Goal: Book appointment/travel/reservation

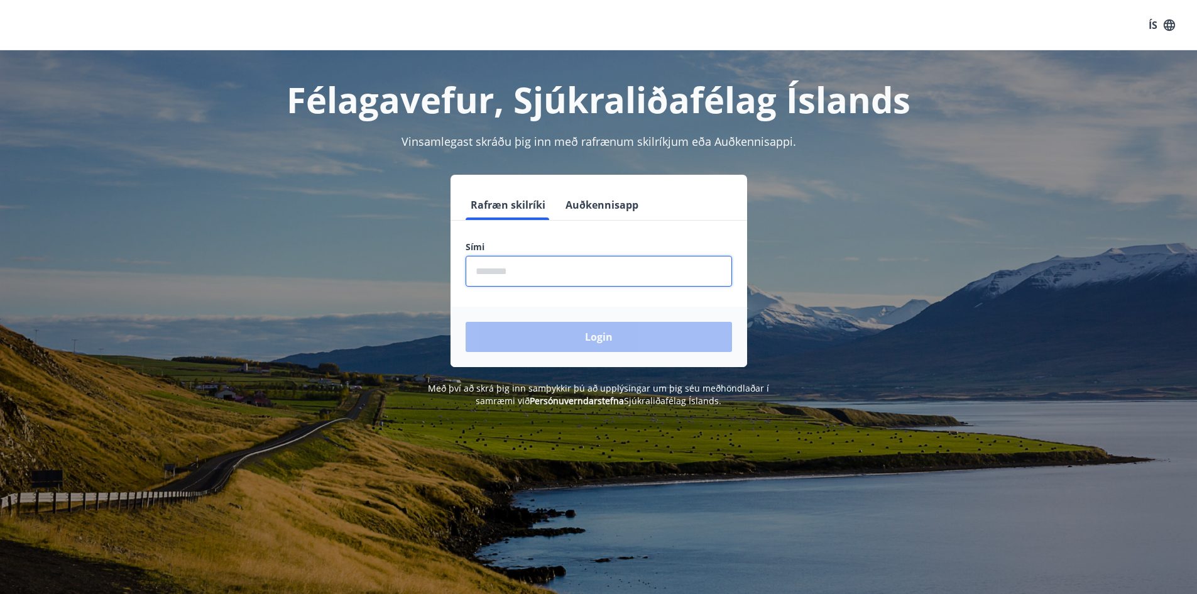
click at [501, 279] on input "phone" at bounding box center [599, 271] width 266 height 31
click at [498, 269] on input "phone" at bounding box center [599, 271] width 266 height 31
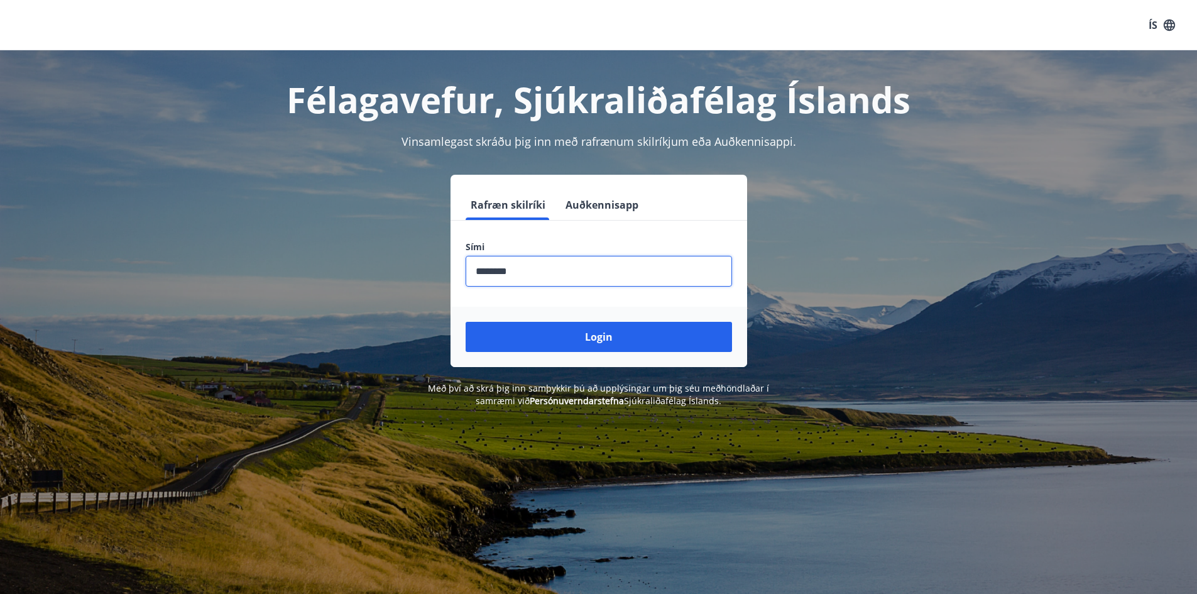
type input "********"
click at [466, 322] on button "Login" at bounding box center [599, 337] width 266 height 30
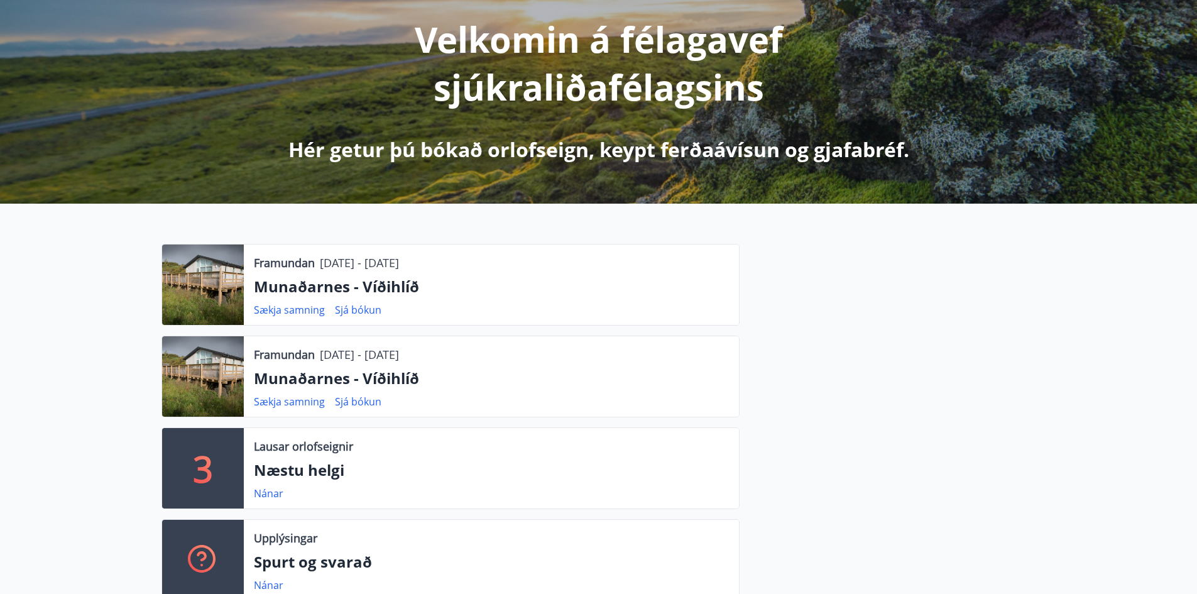
scroll to position [188, 0]
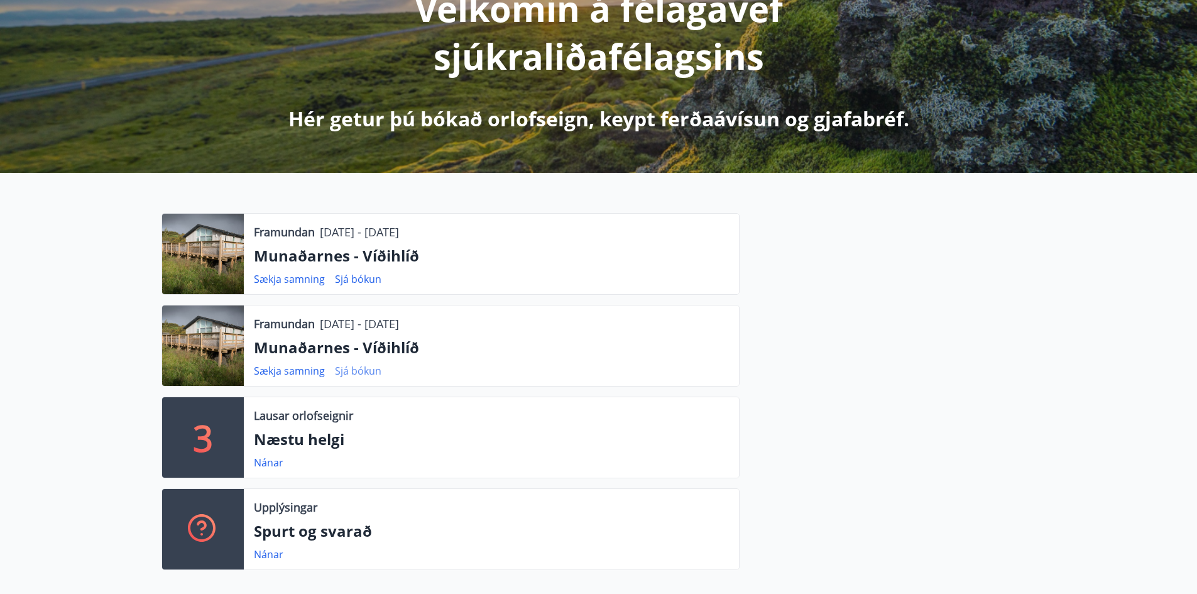
click at [359, 370] on link "Sjá bókun" at bounding box center [358, 371] width 46 height 14
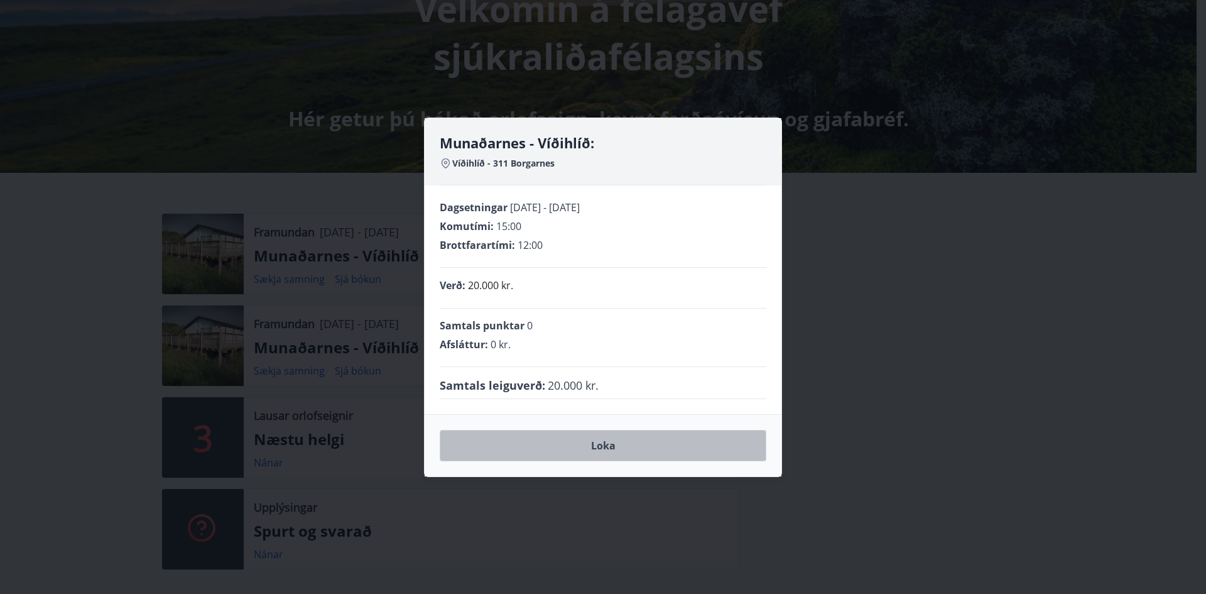
click at [590, 443] on button "Loka" at bounding box center [603, 445] width 327 height 31
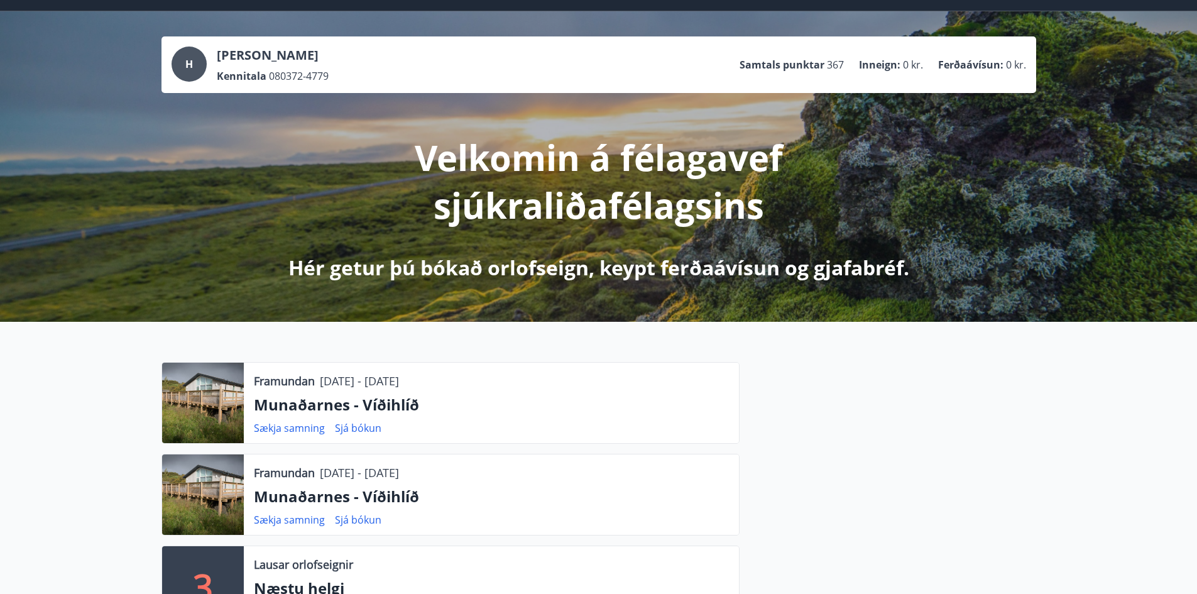
scroll to position [0, 0]
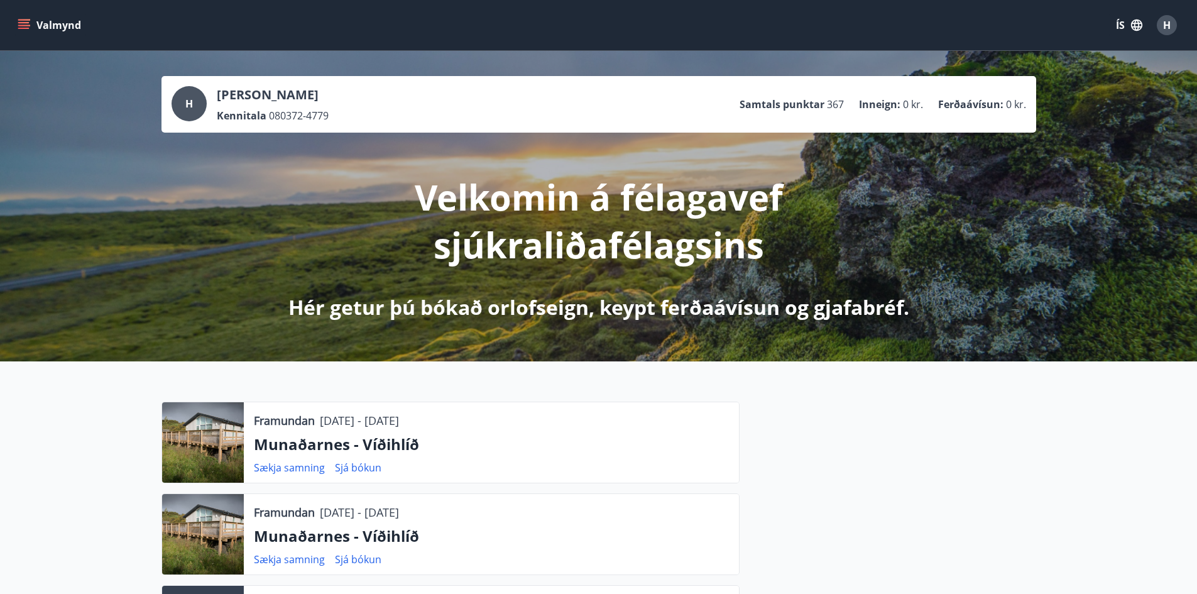
click at [30, 25] on button "Valmynd" at bounding box center [50, 25] width 71 height 23
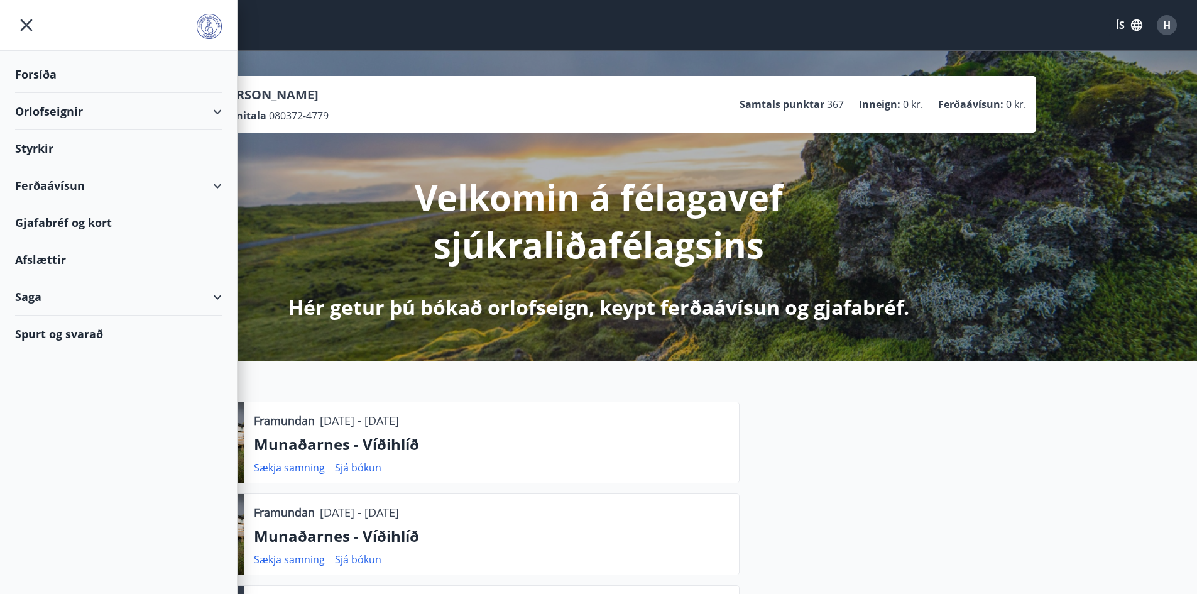
click at [217, 110] on div "Orlofseignir" at bounding box center [118, 111] width 207 height 37
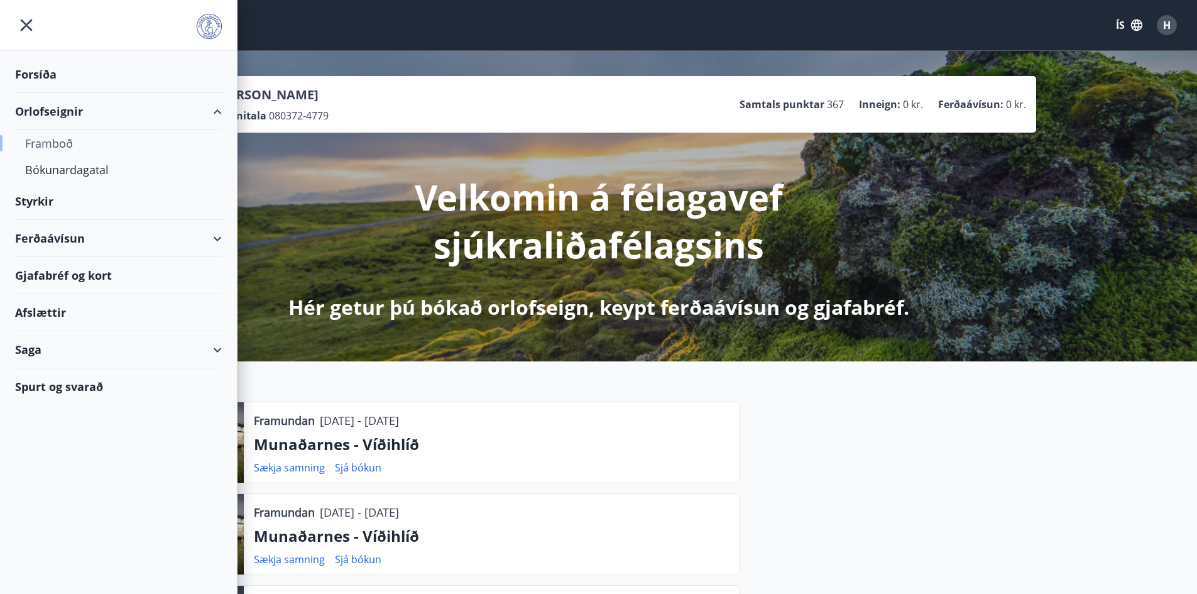
click at [60, 141] on div "Framboð" at bounding box center [118, 143] width 187 height 26
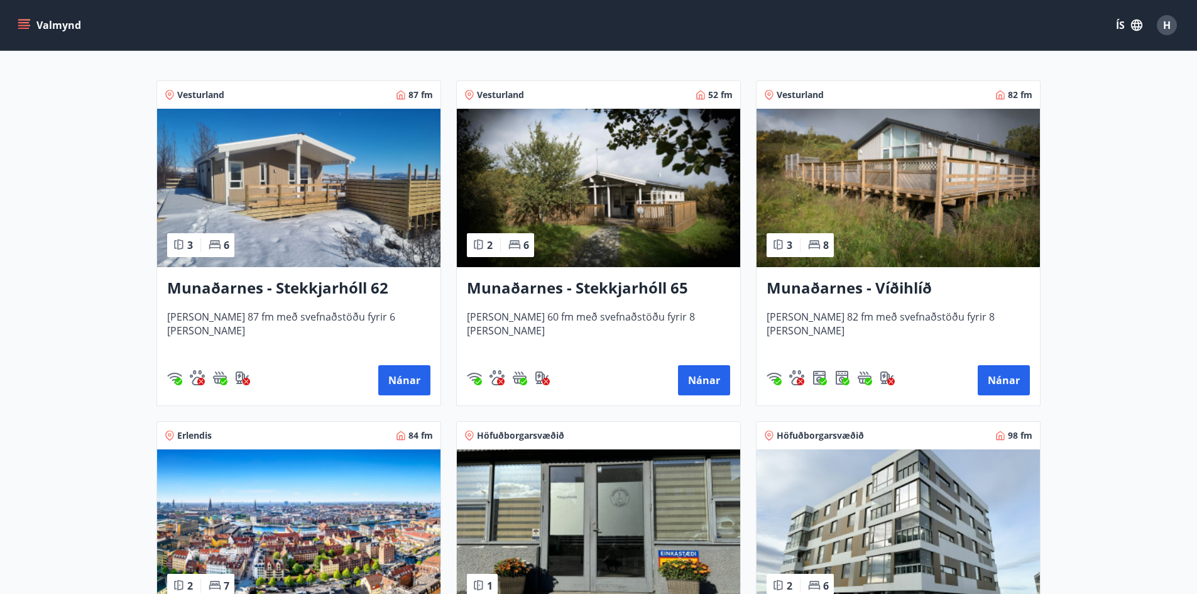
scroll to position [188, 0]
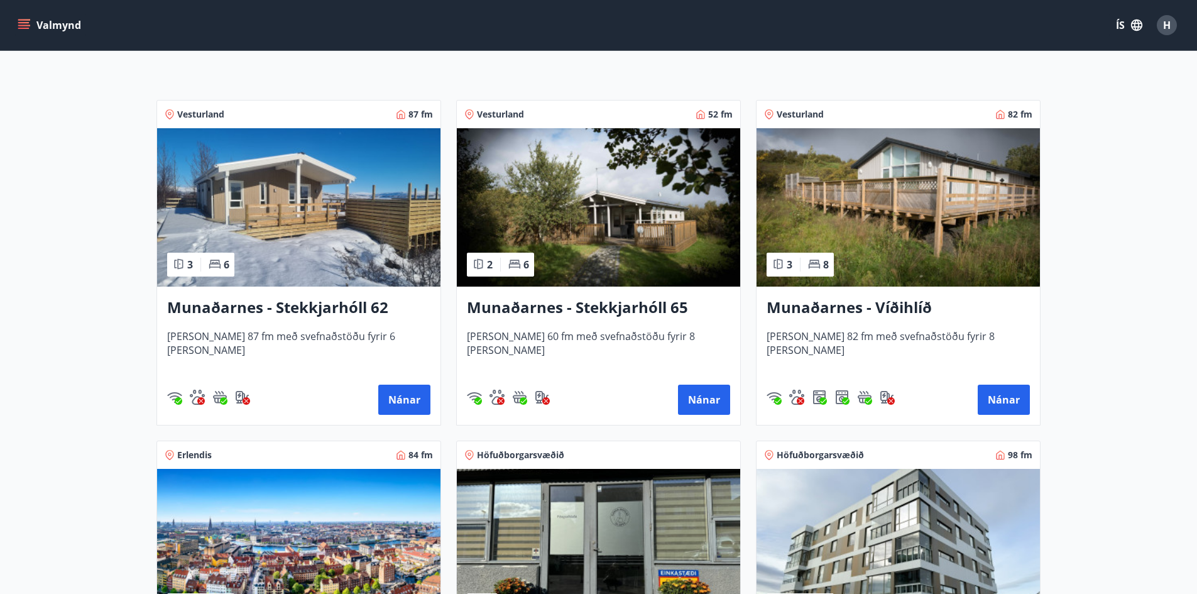
click at [889, 312] on h3 "Munaðarnes - Víðihlíð" at bounding box center [897, 308] width 263 height 23
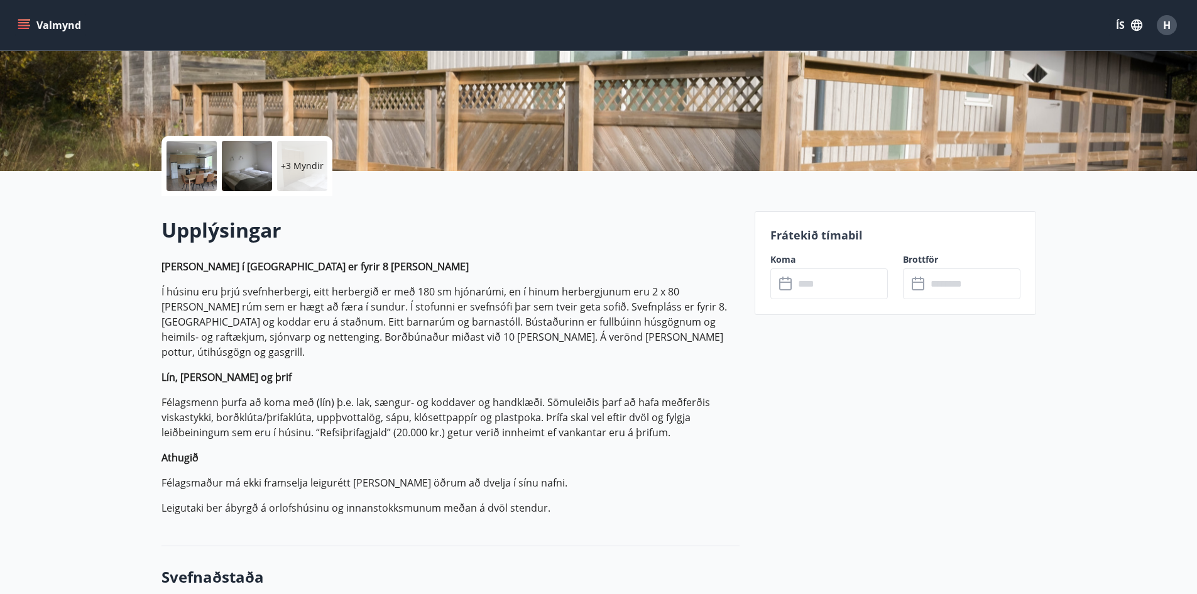
scroll to position [188, 0]
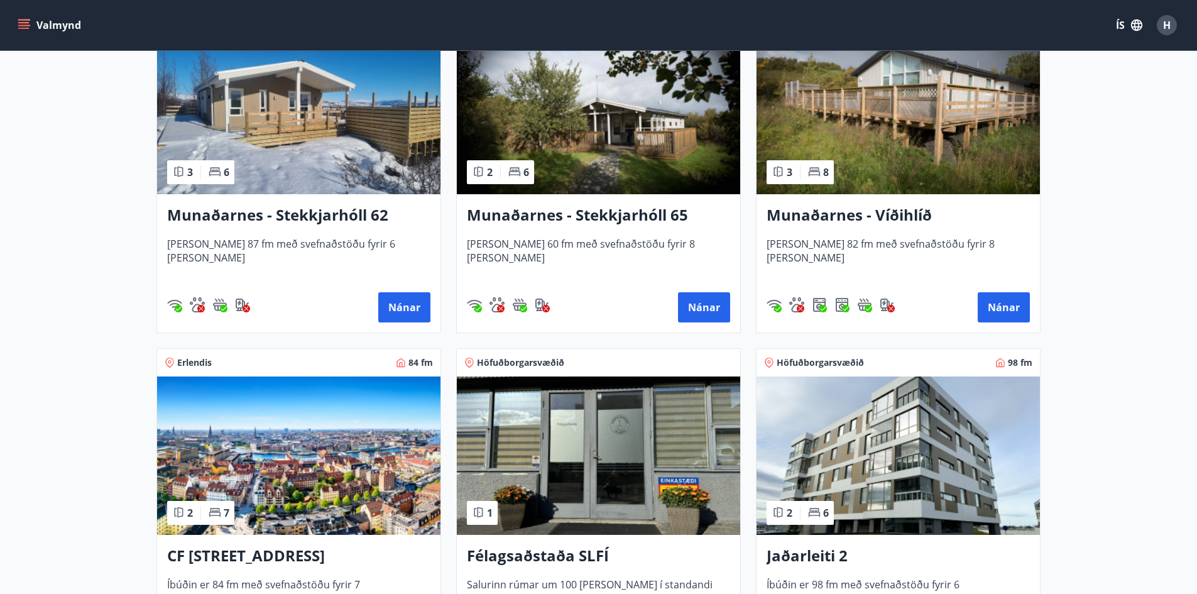
scroll to position [251, 0]
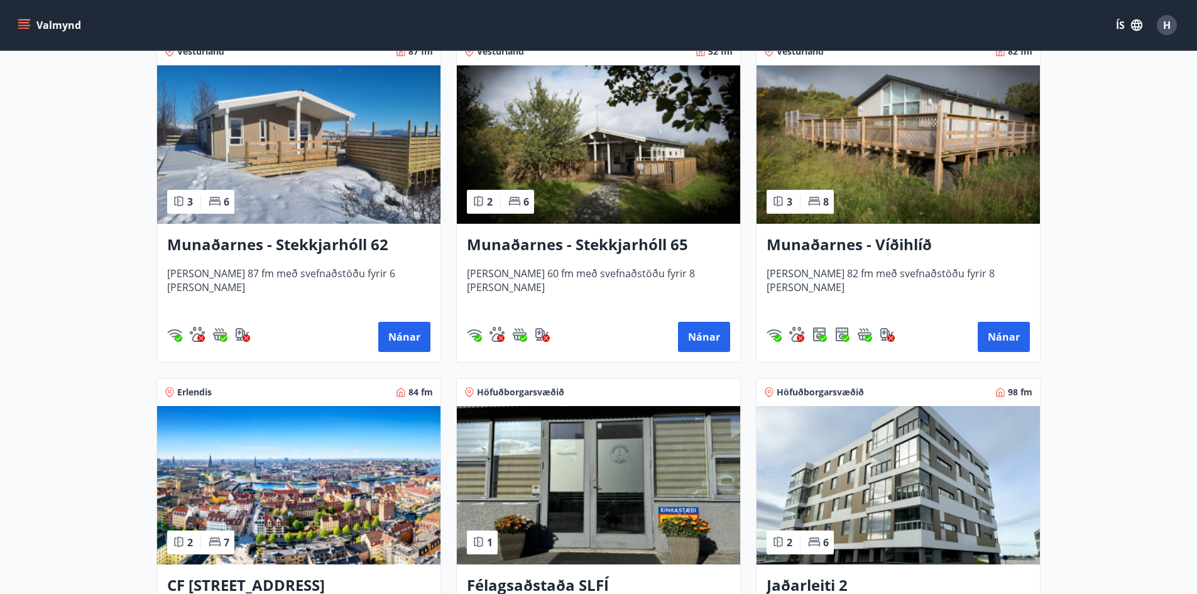
click at [883, 272] on span "[PERSON_NAME] 82 fm með svefnaðstöðu fyrir 8 [PERSON_NAME]" at bounding box center [897, 286] width 263 height 41
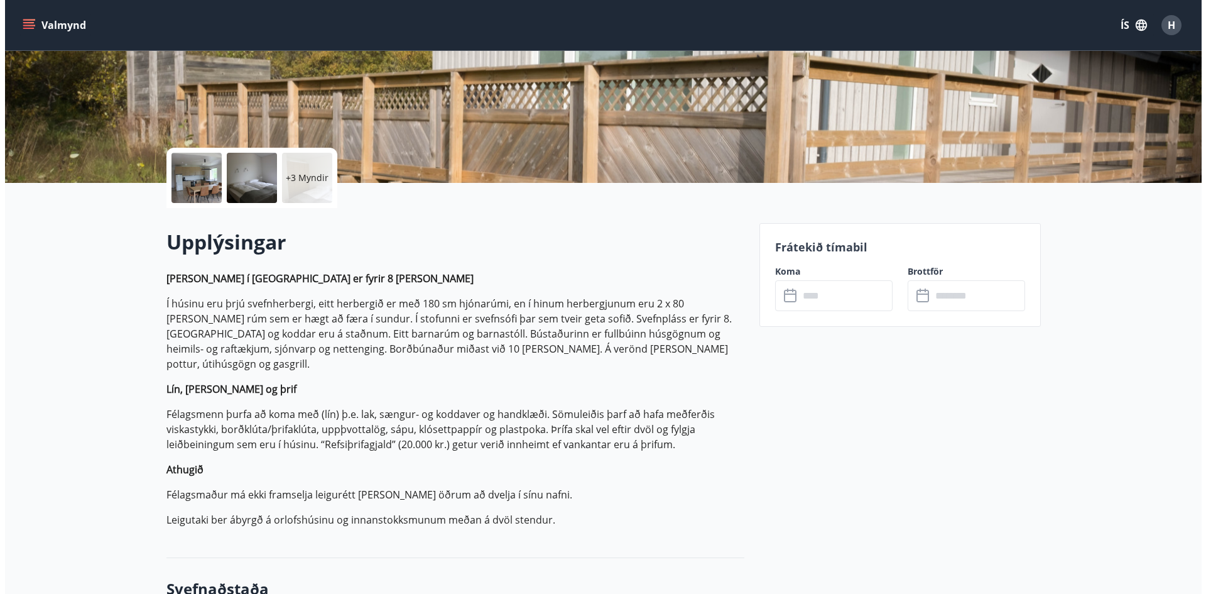
scroll to position [126, 0]
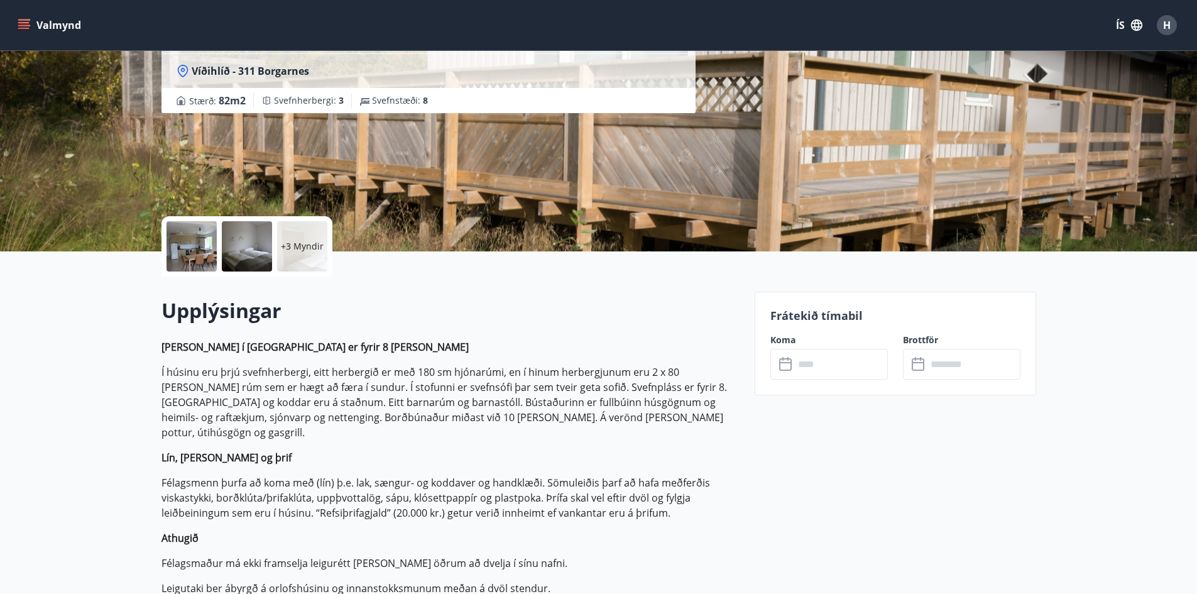
click at [312, 251] on p "+3 Myndir" at bounding box center [302, 246] width 43 height 13
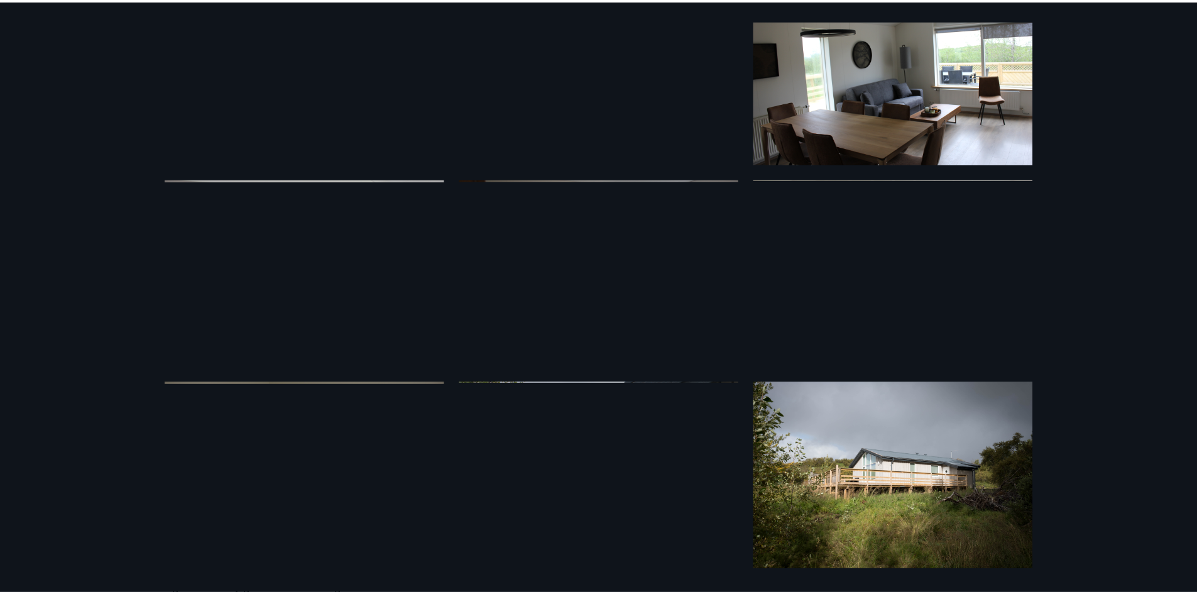
scroll to position [0, 0]
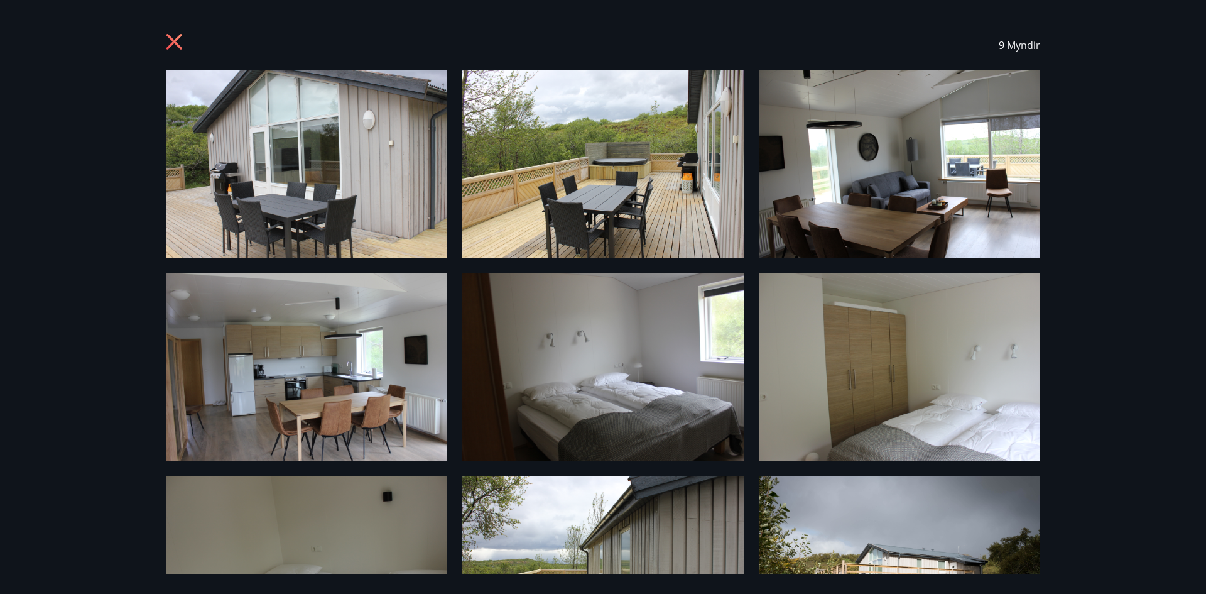
click at [166, 45] on icon at bounding box center [176, 43] width 20 height 20
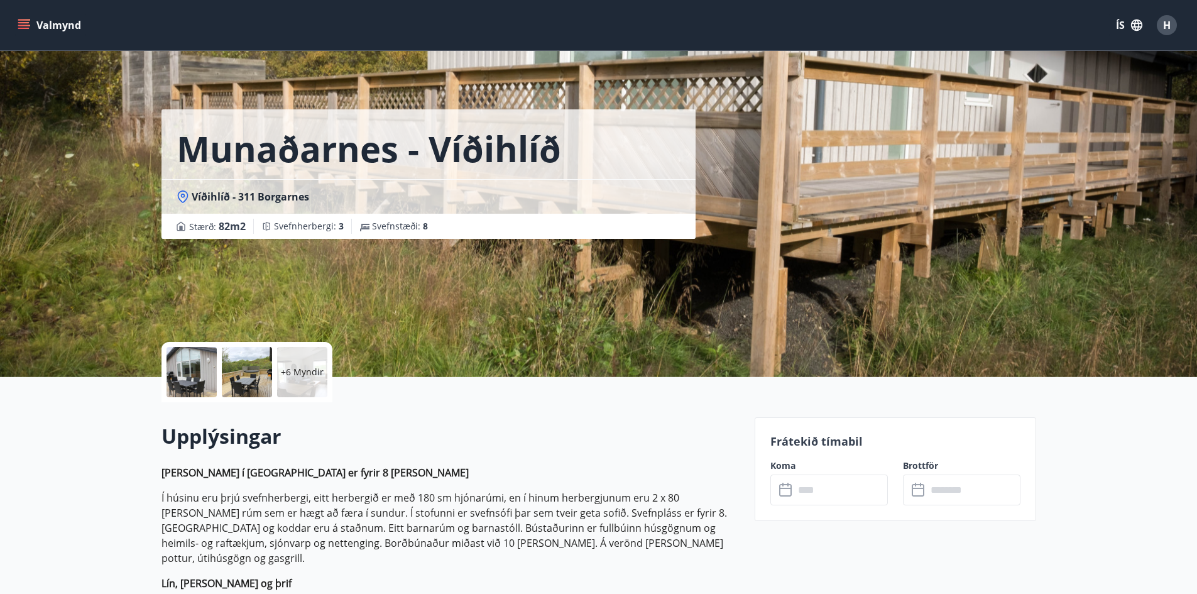
click at [298, 374] on p "+6 Myndir" at bounding box center [302, 372] width 43 height 13
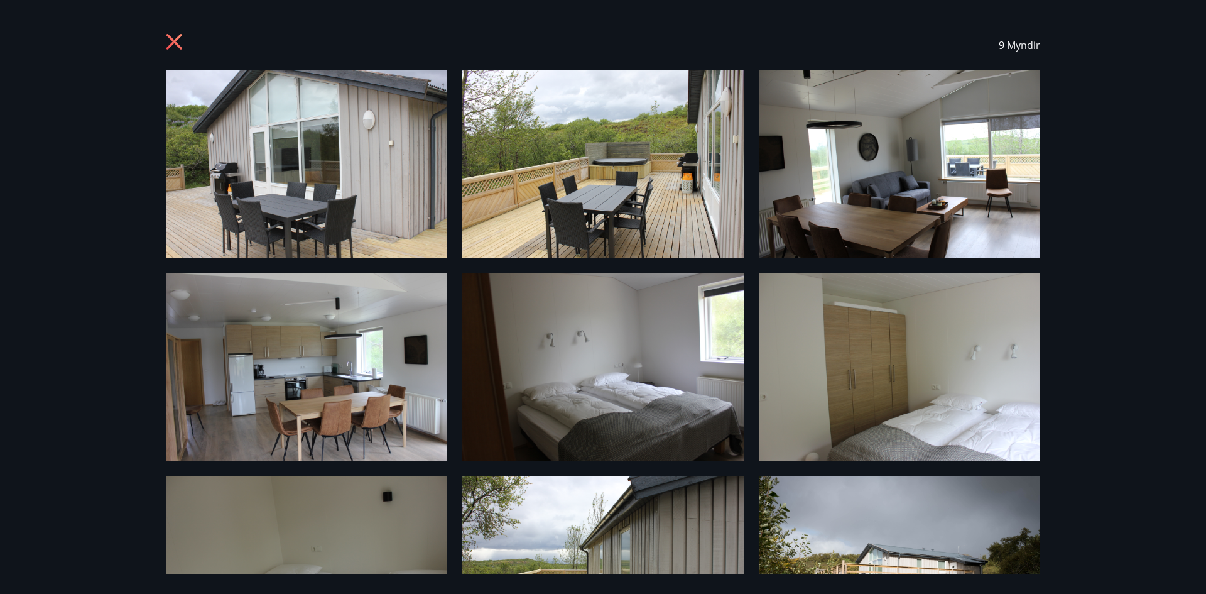
click at [323, 203] on img at bounding box center [306, 164] width 281 height 188
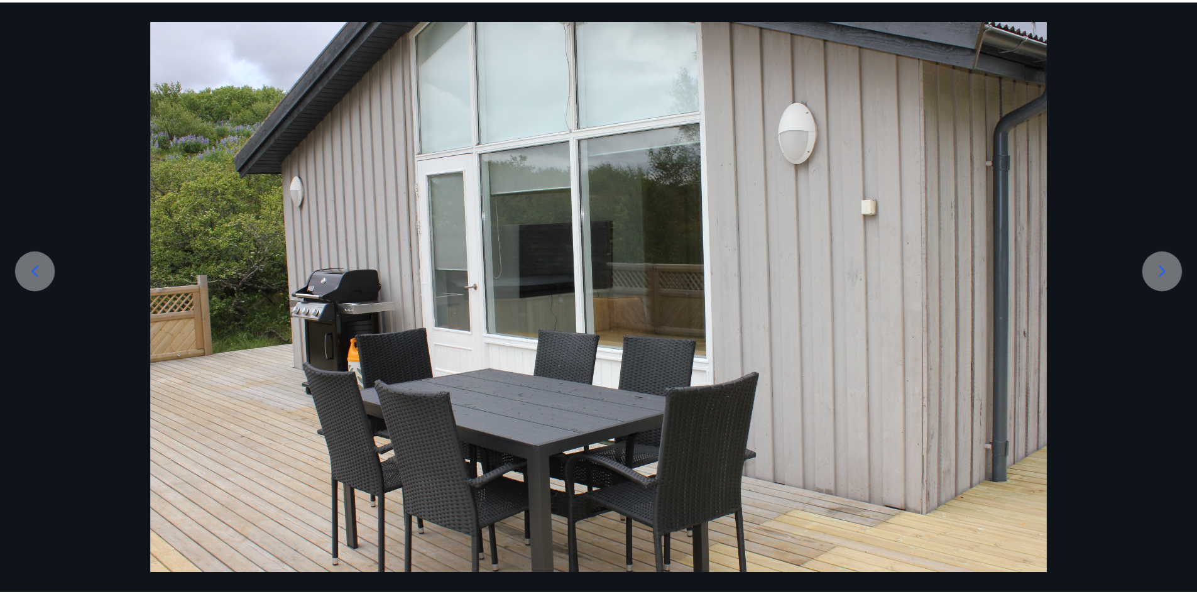
scroll to position [99, 0]
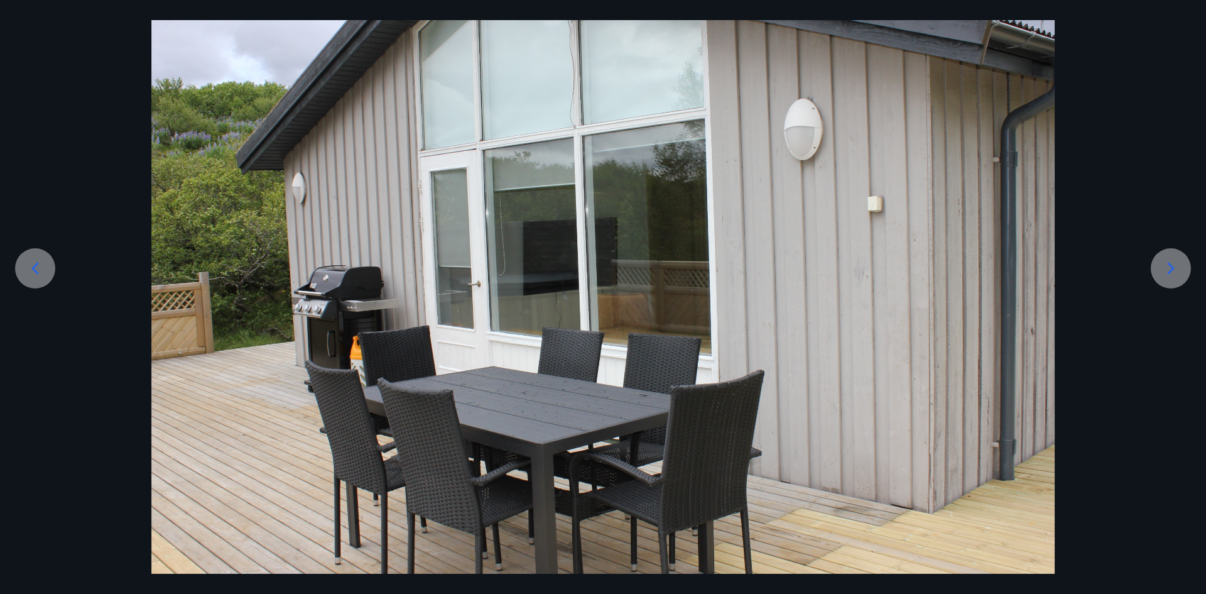
click at [1163, 270] on icon at bounding box center [1171, 268] width 20 height 20
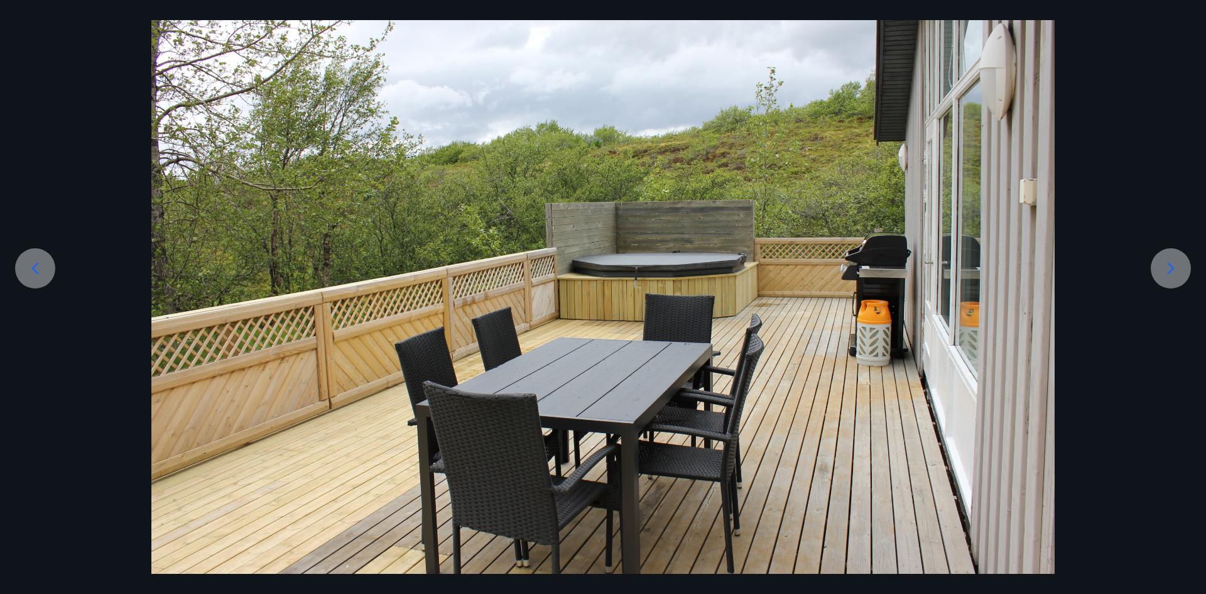
click at [1163, 270] on icon at bounding box center [1171, 268] width 20 height 20
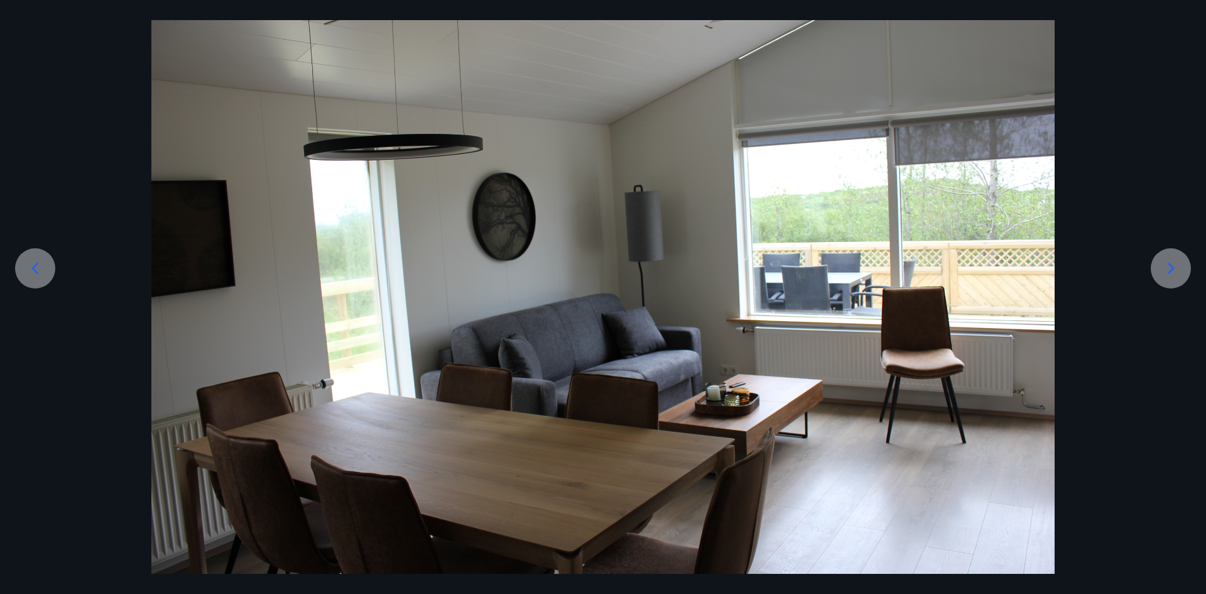
click at [1163, 270] on icon at bounding box center [1171, 268] width 20 height 20
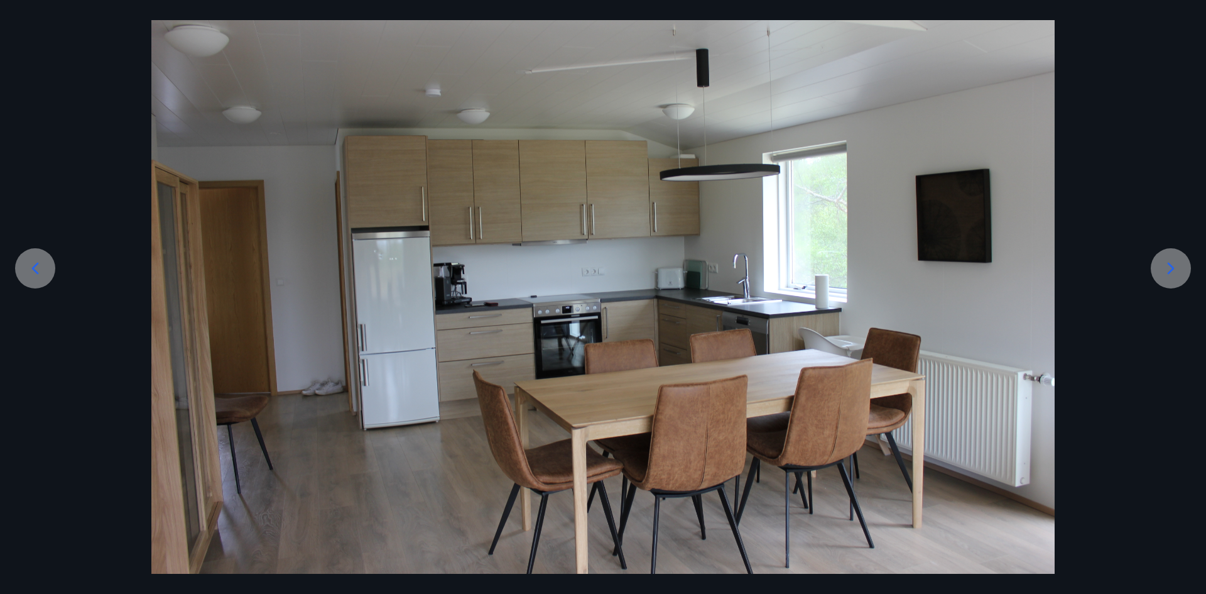
click at [1163, 270] on icon at bounding box center [1171, 268] width 20 height 20
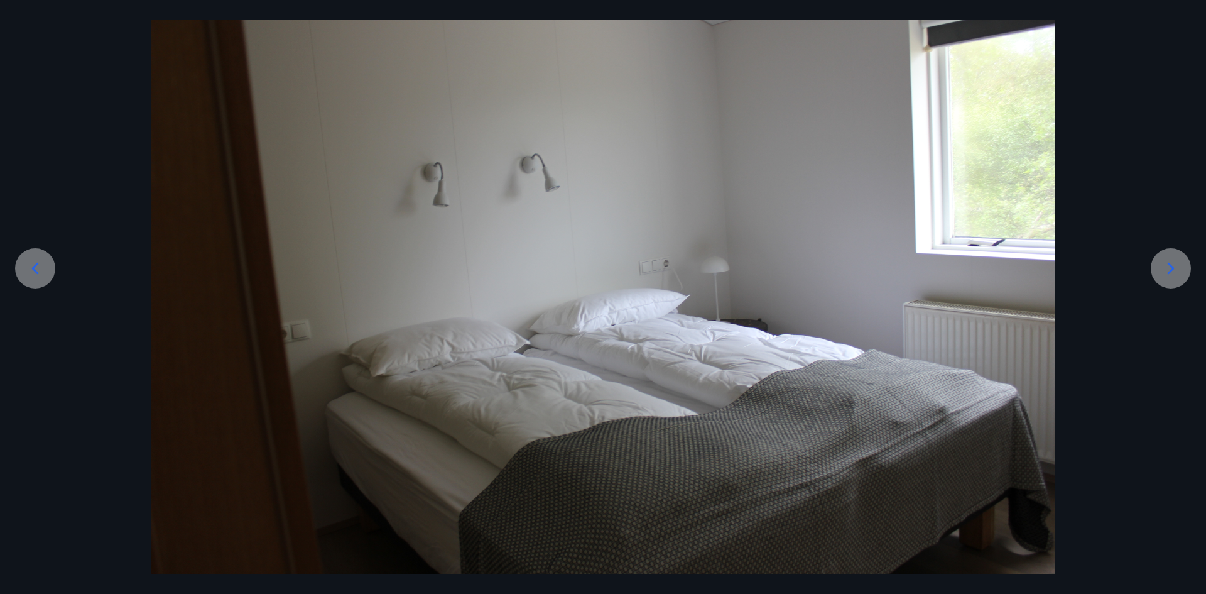
click at [1162, 267] on icon at bounding box center [1171, 268] width 20 height 20
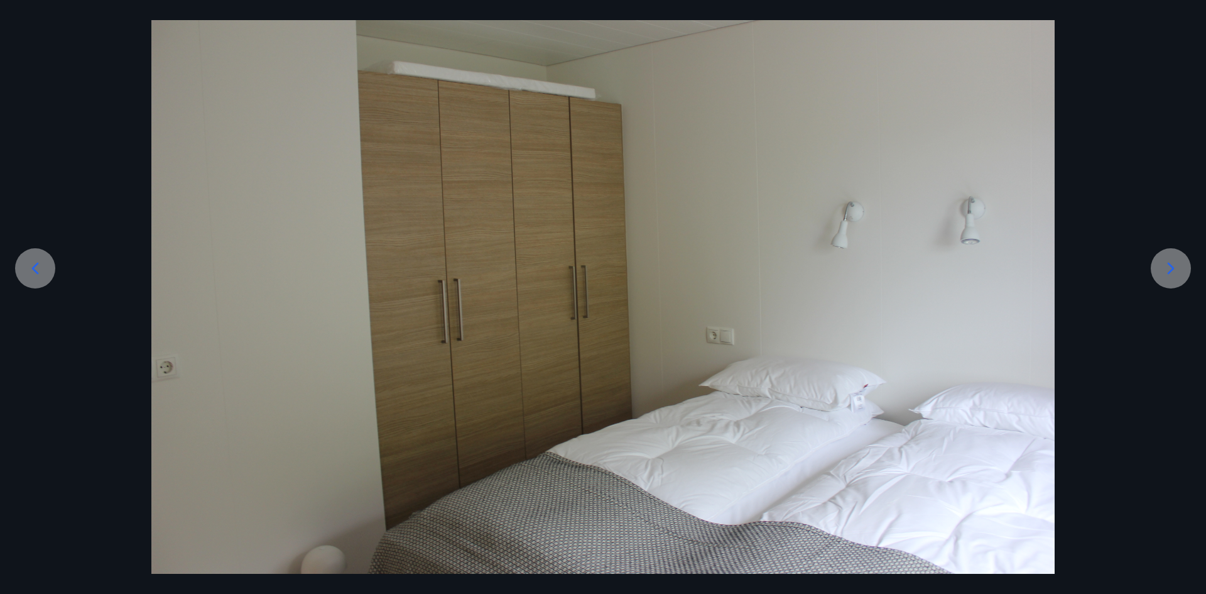
click at [1162, 267] on icon at bounding box center [1171, 268] width 20 height 20
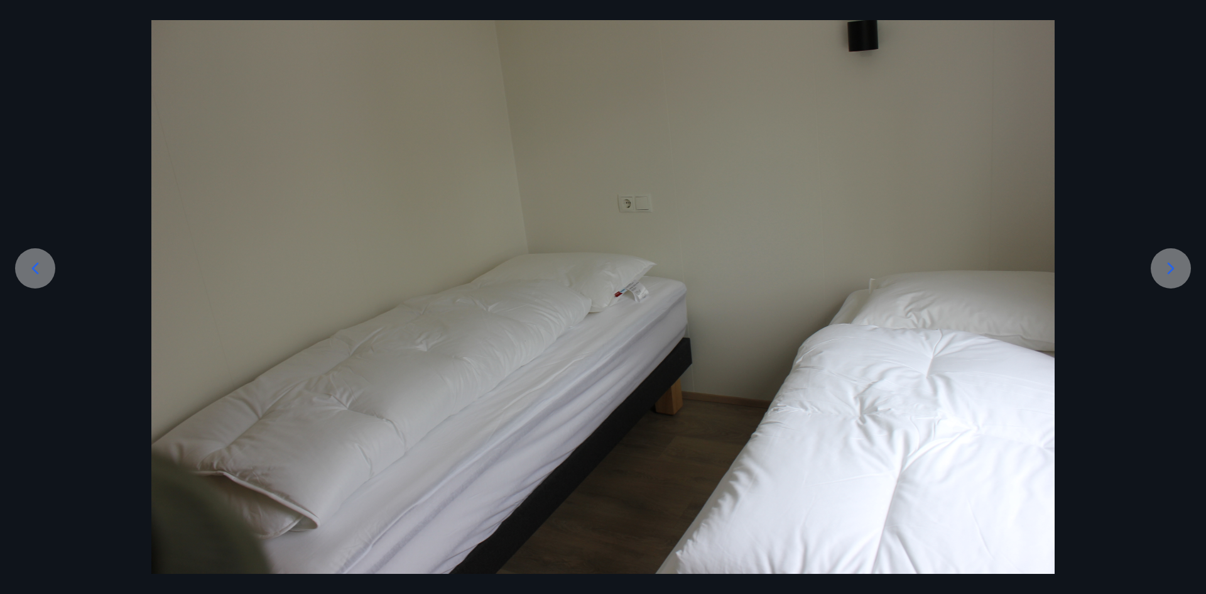
click at [1162, 268] on icon at bounding box center [1171, 268] width 20 height 20
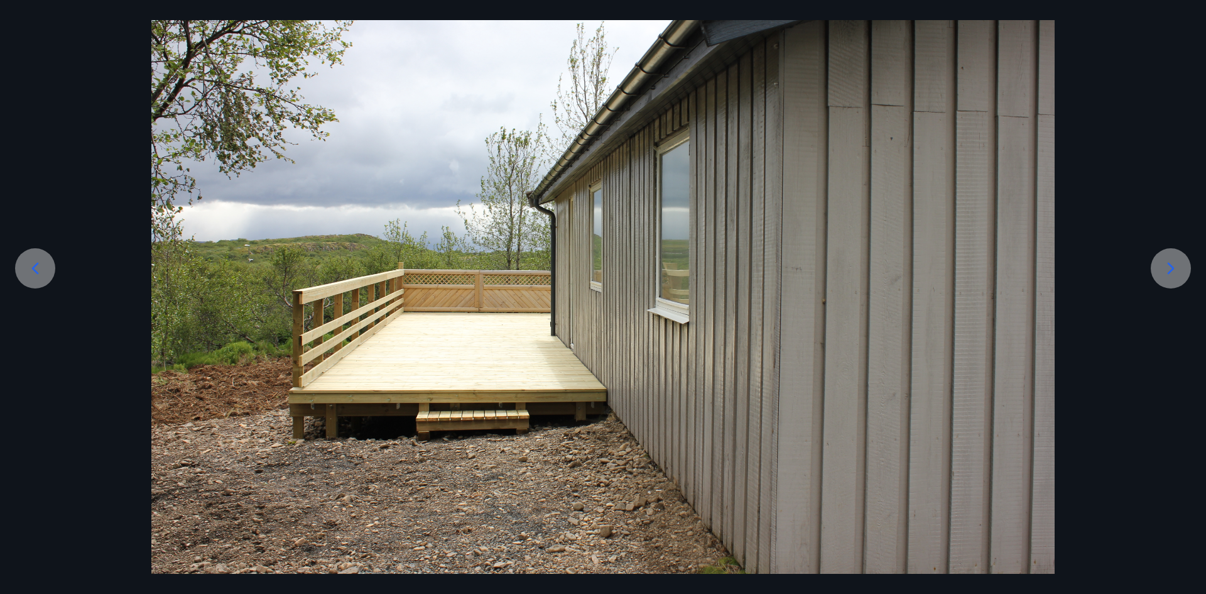
click at [1165, 263] on icon at bounding box center [1171, 268] width 20 height 20
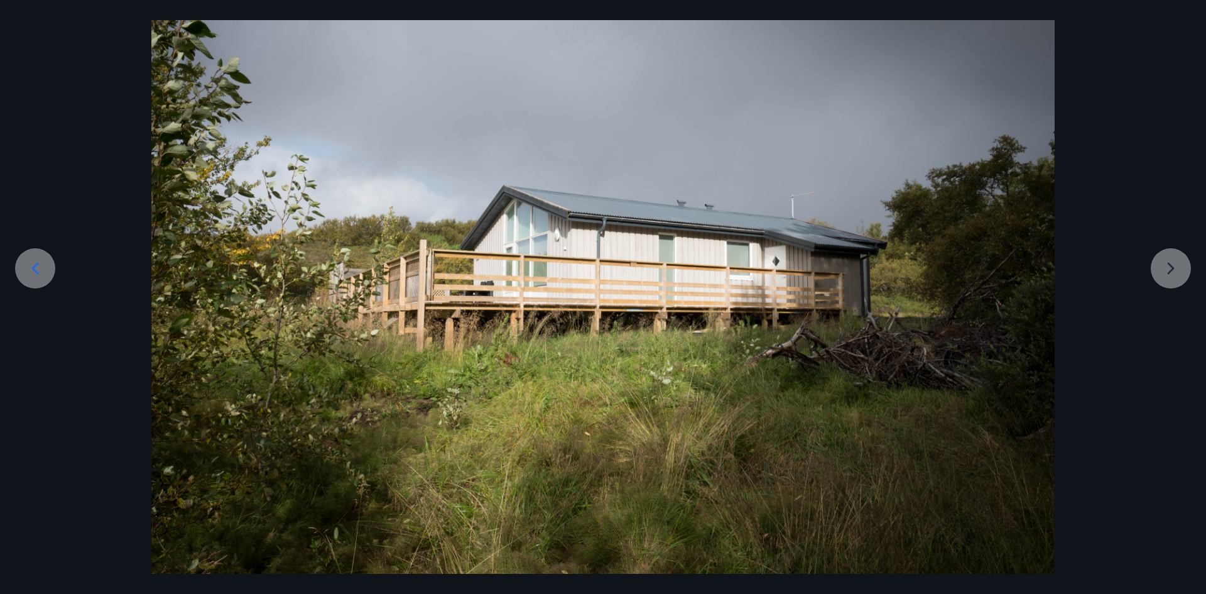
click at [1165, 263] on div at bounding box center [603, 272] width 1206 height 602
click at [30, 267] on icon at bounding box center [35, 268] width 20 height 20
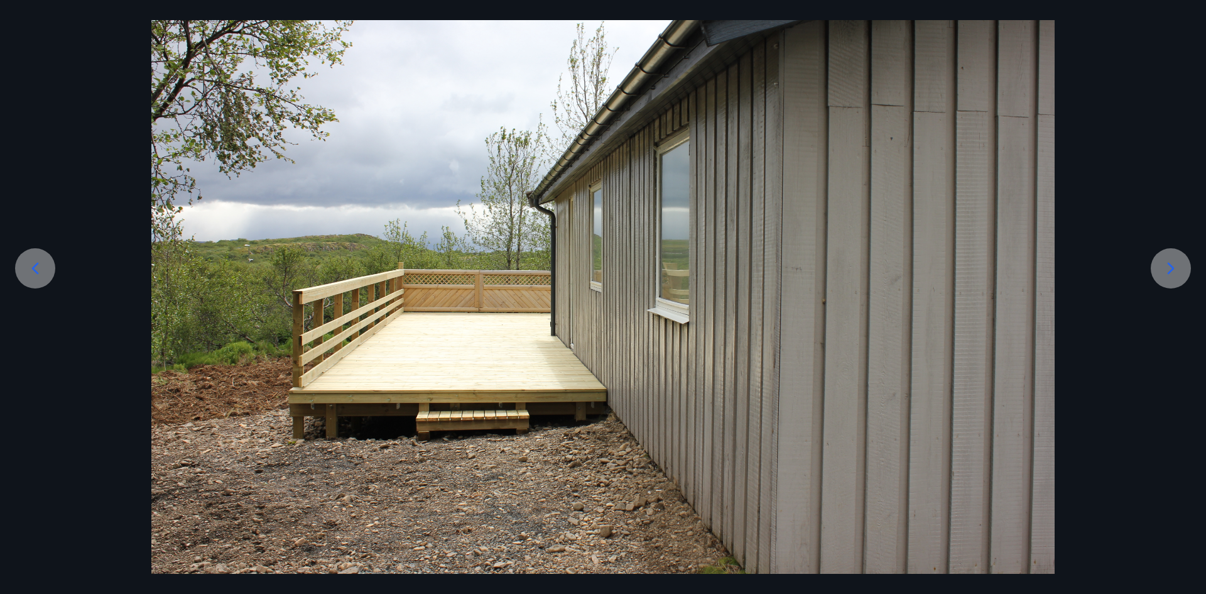
click at [32, 262] on icon at bounding box center [35, 268] width 20 height 20
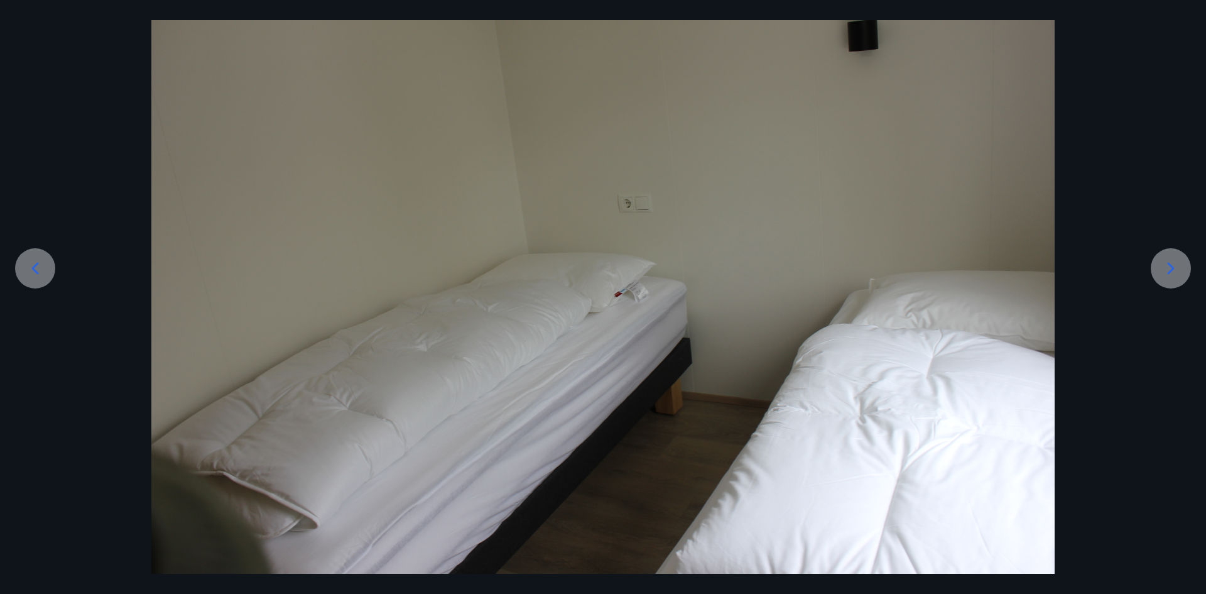
click at [35, 271] on icon at bounding box center [35, 268] width 7 height 12
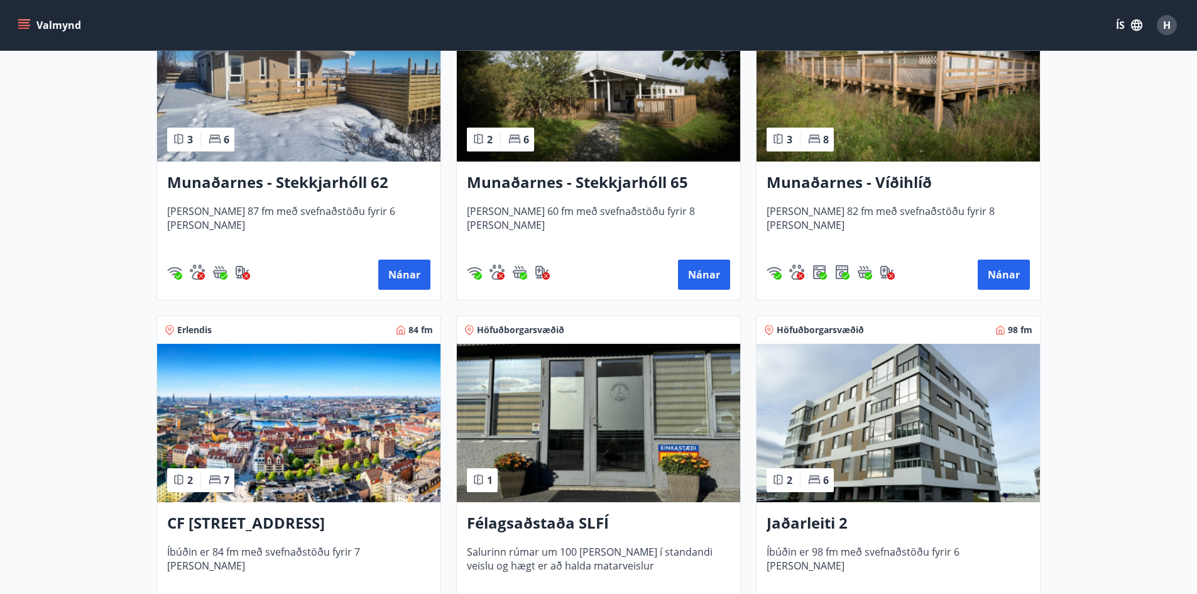
scroll to position [314, 0]
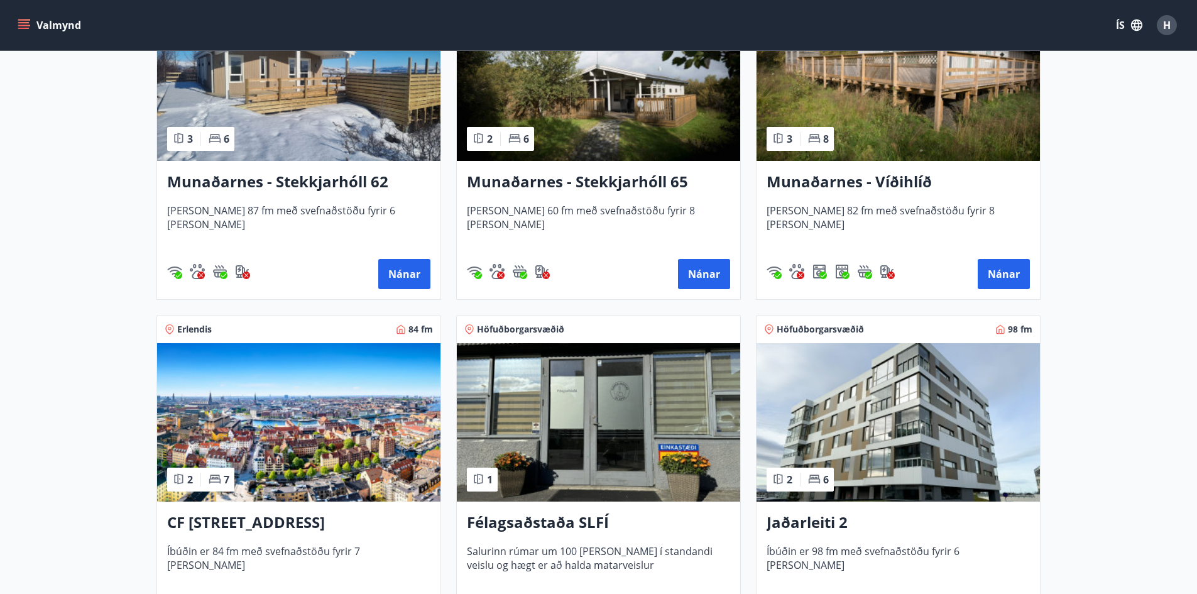
click at [898, 184] on h3 "Munaðarnes - Víðihlíð" at bounding box center [897, 182] width 263 height 23
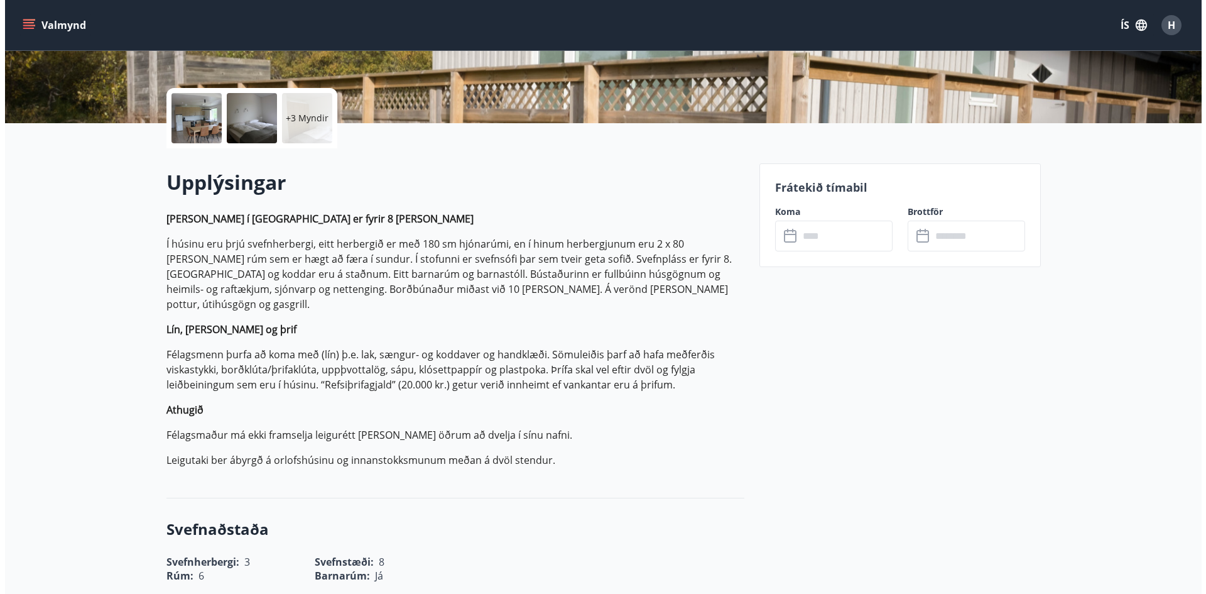
scroll to position [251, 0]
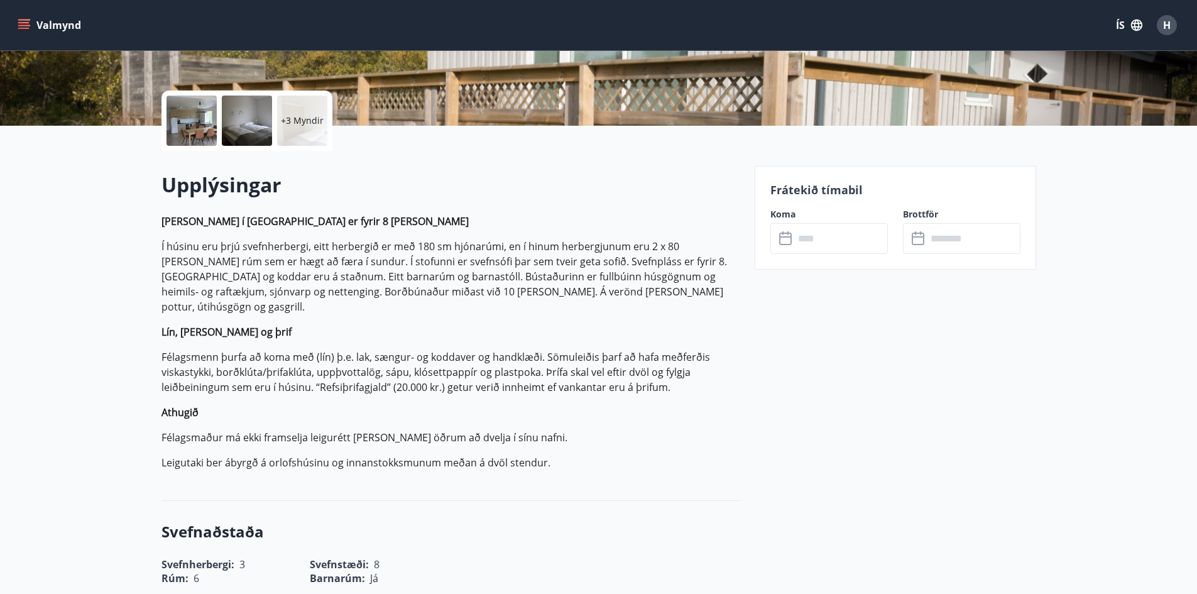
click at [307, 122] on p "+3 Myndir" at bounding box center [302, 120] width 43 height 13
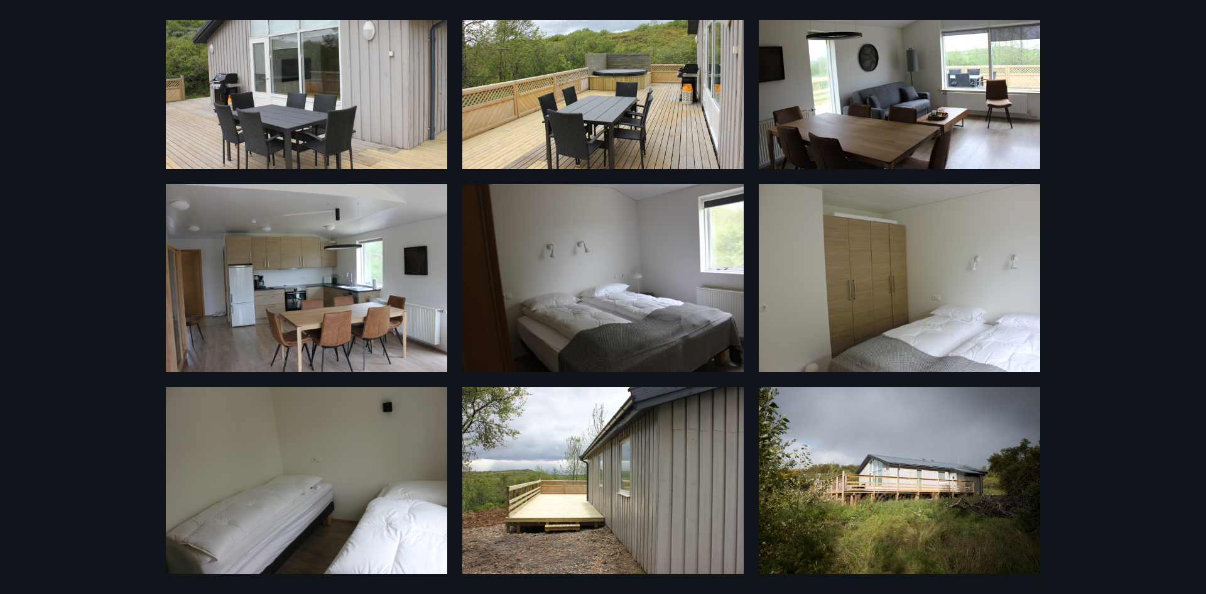
scroll to position [94, 0]
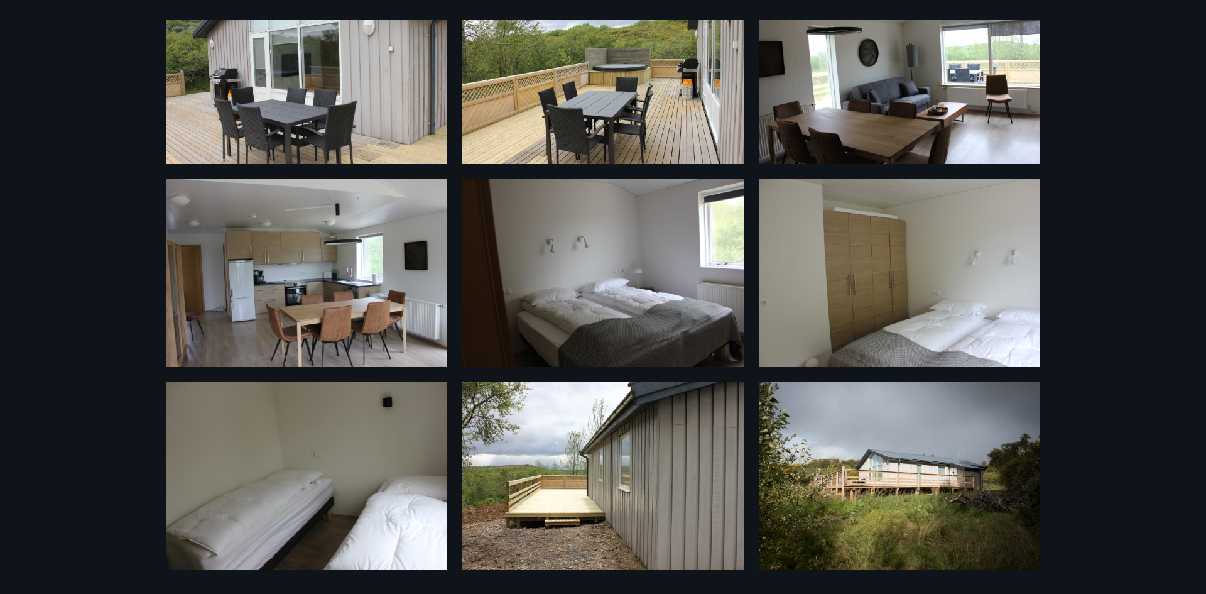
click at [605, 327] on img at bounding box center [602, 273] width 281 height 188
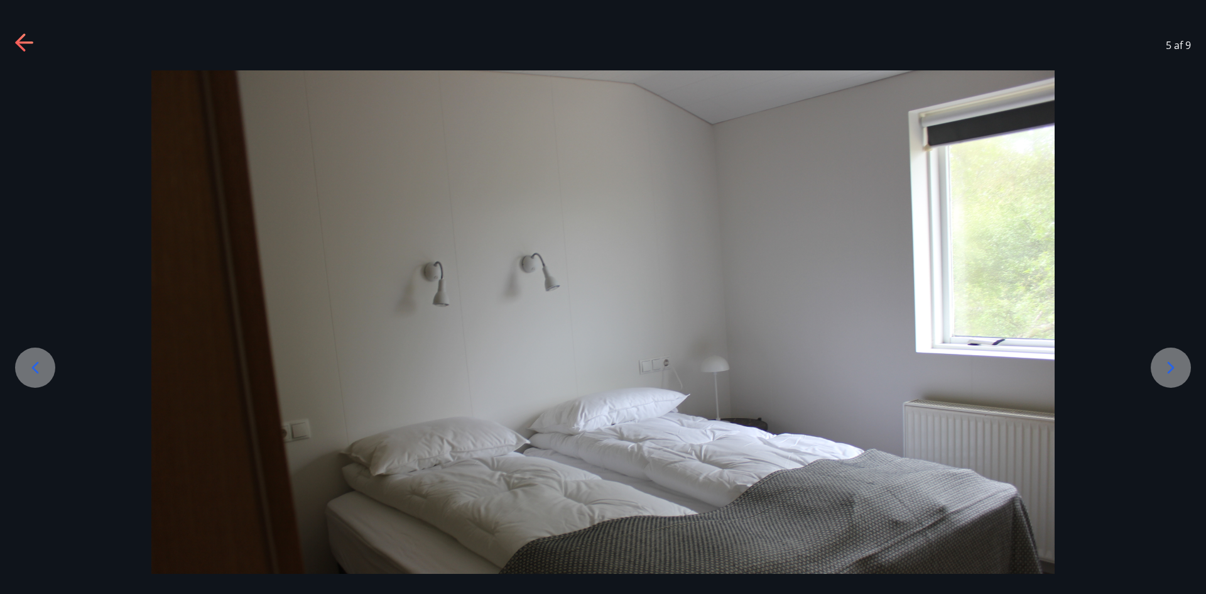
click at [1175, 369] on icon at bounding box center [1171, 367] width 20 height 20
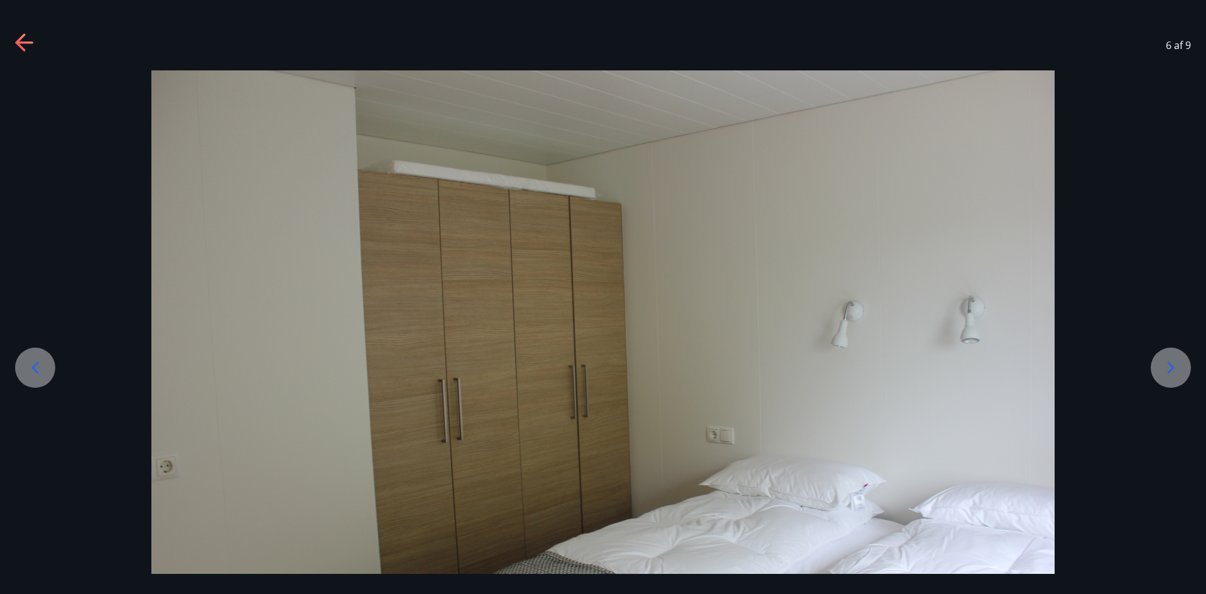
click at [1175, 369] on icon at bounding box center [1171, 367] width 20 height 20
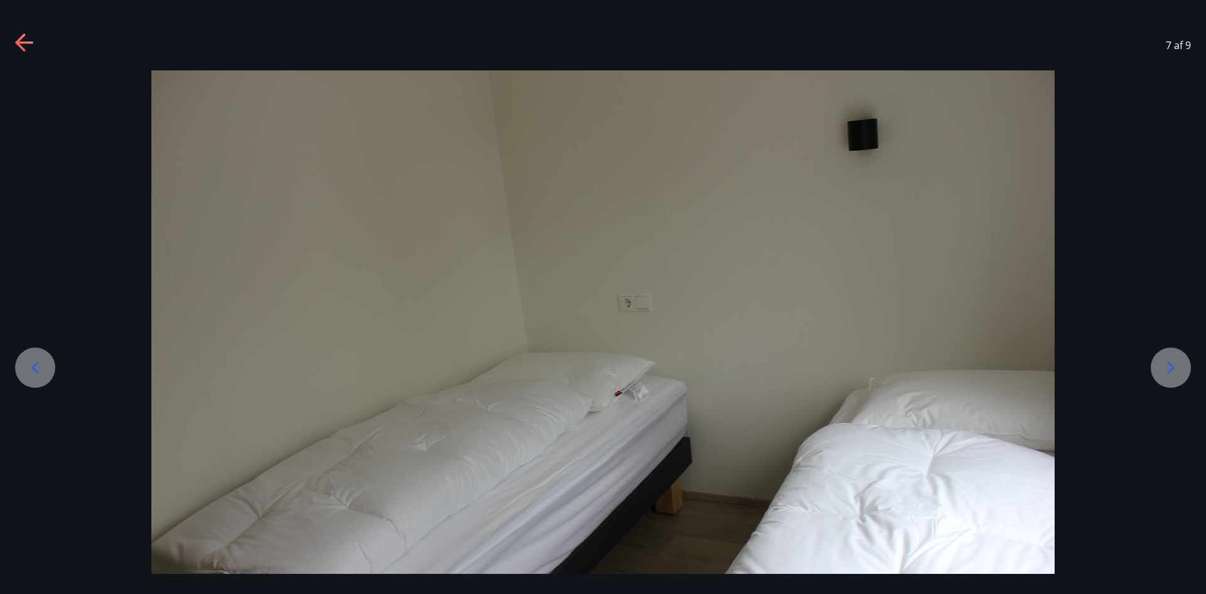
click at [1175, 369] on icon at bounding box center [1171, 367] width 20 height 20
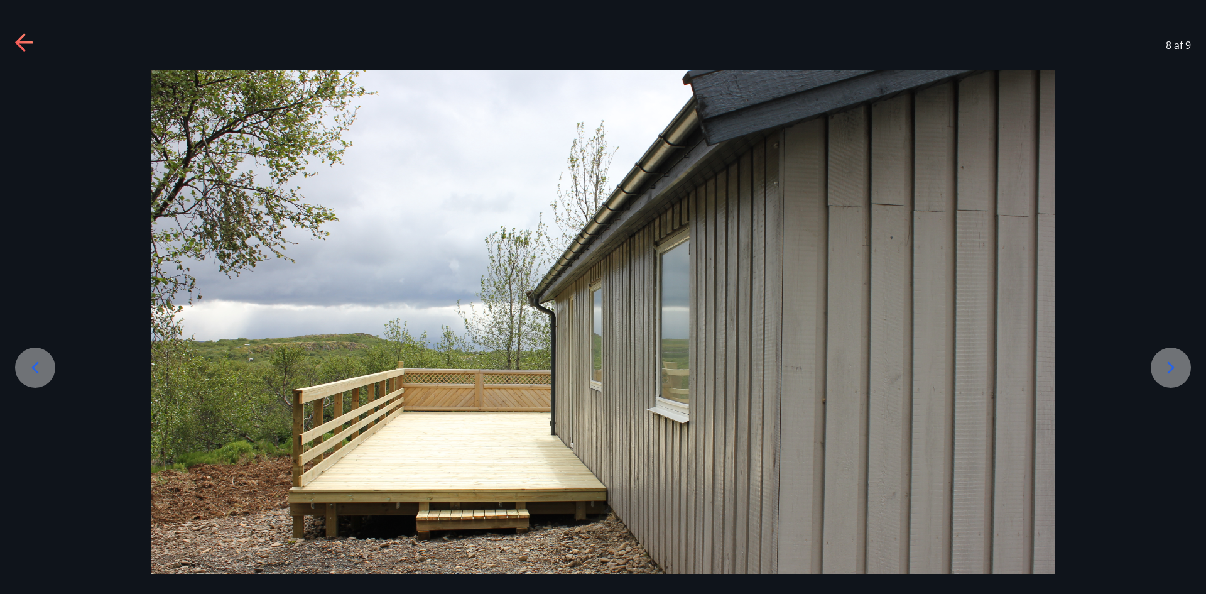
click at [16, 41] on icon at bounding box center [25, 43] width 20 height 20
